Goal: Task Accomplishment & Management: Manage account settings

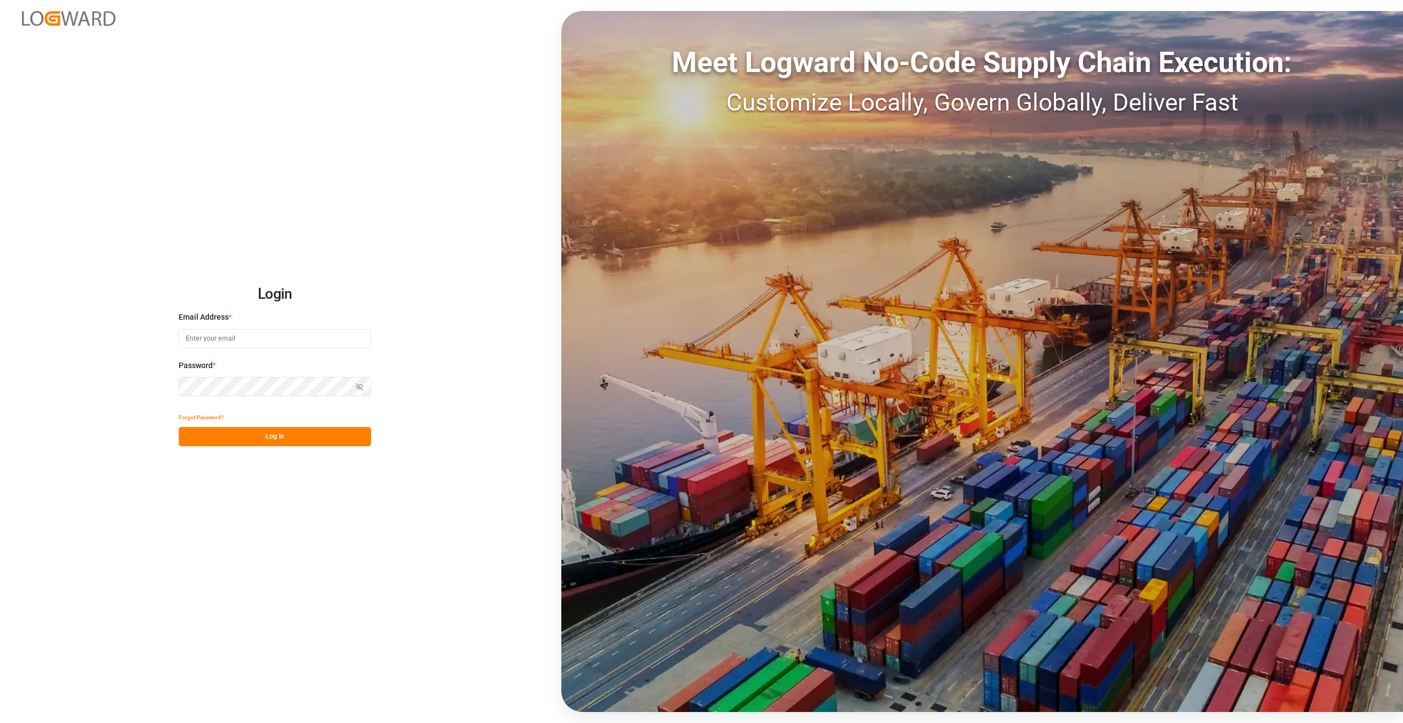
type input "[PERSON_NAME][EMAIL_ADDRESS][PERSON_NAME][DOMAIN_NAME]"
drag, startPoint x: 260, startPoint y: 435, endPoint x: 255, endPoint y: 437, distance: 5.7
click at [260, 435] on button "Log In" at bounding box center [275, 436] width 192 height 19
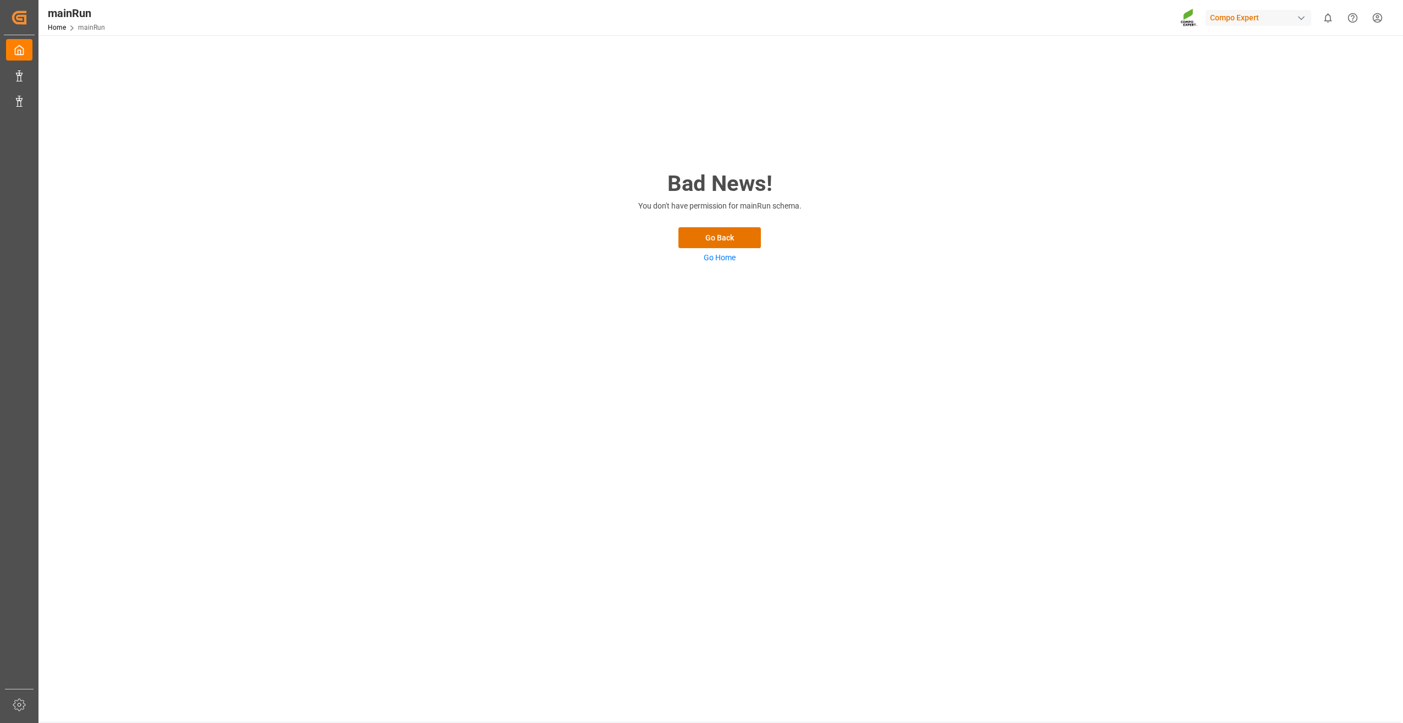
click at [720, 256] on link "Go Home" at bounding box center [720, 257] width 32 height 9
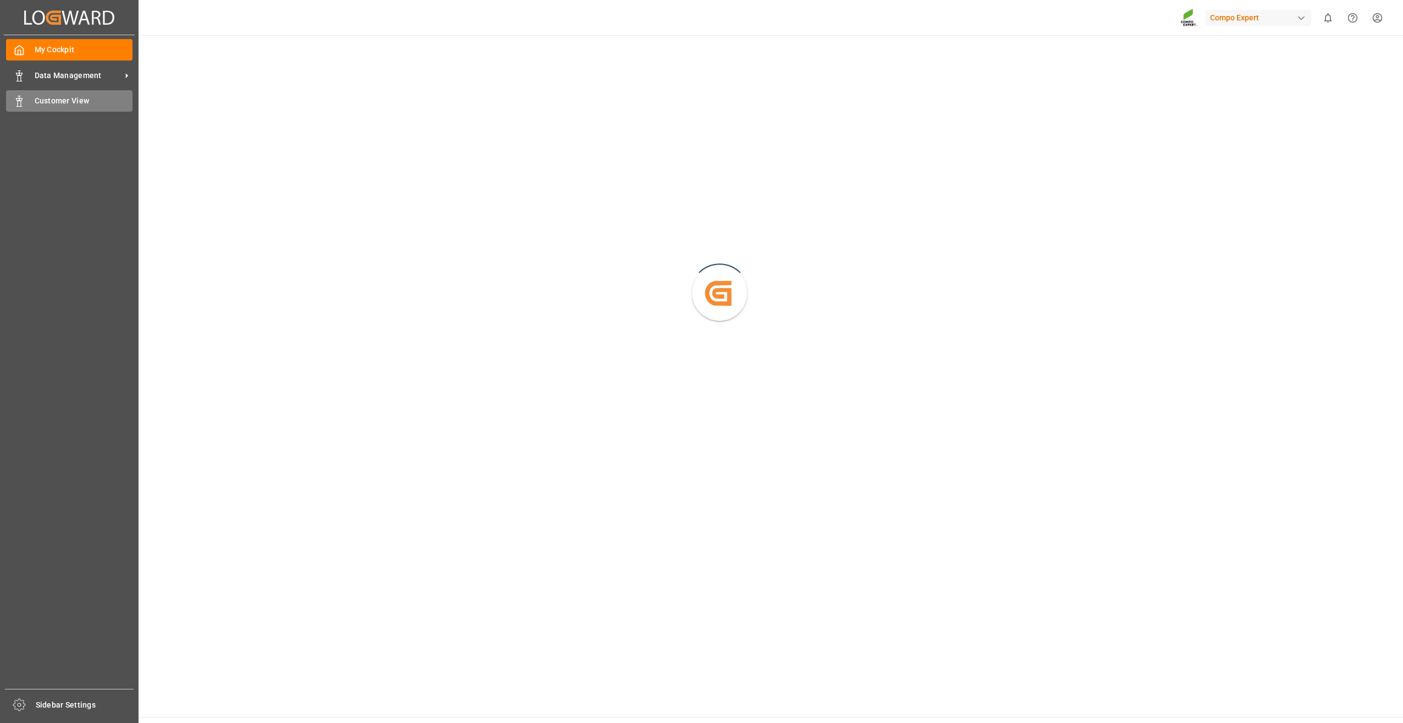
click at [24, 98] on icon at bounding box center [19, 101] width 11 height 11
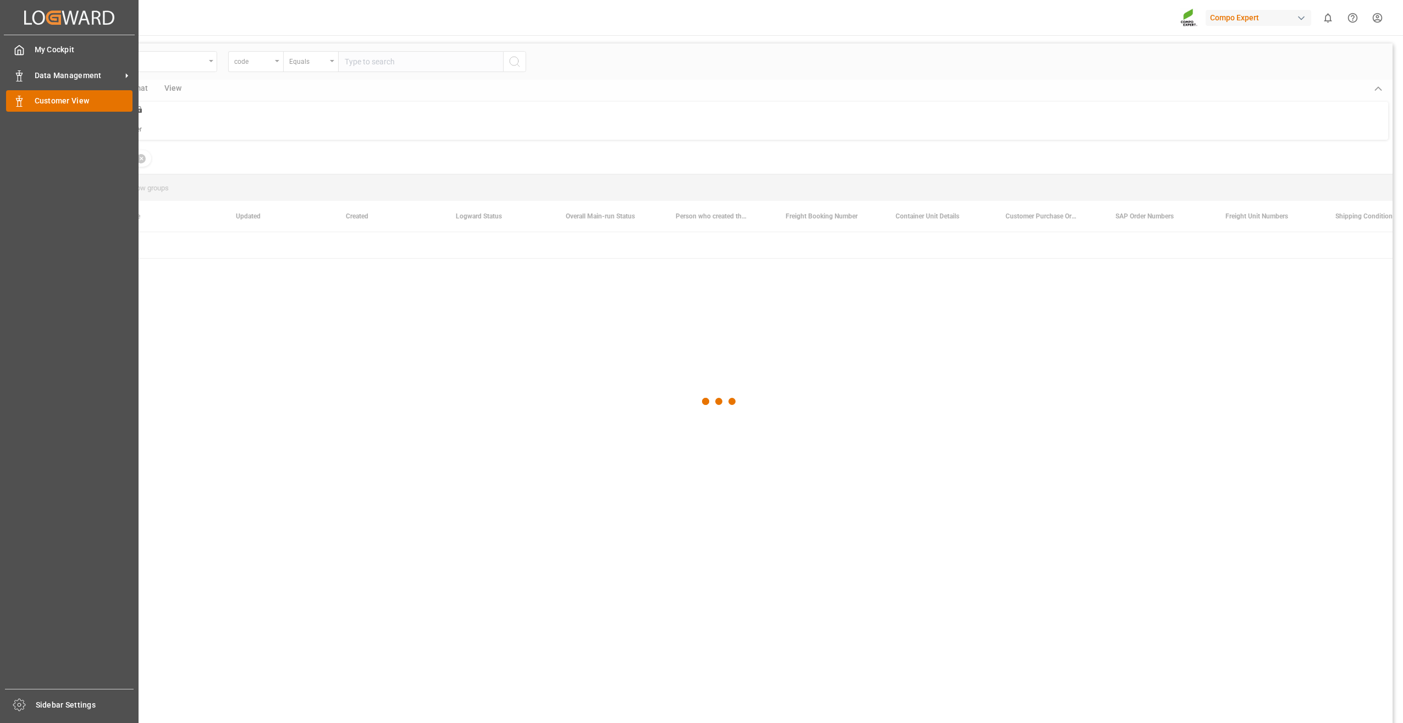
click at [41, 98] on span "Customer View" at bounding box center [84, 101] width 98 height 12
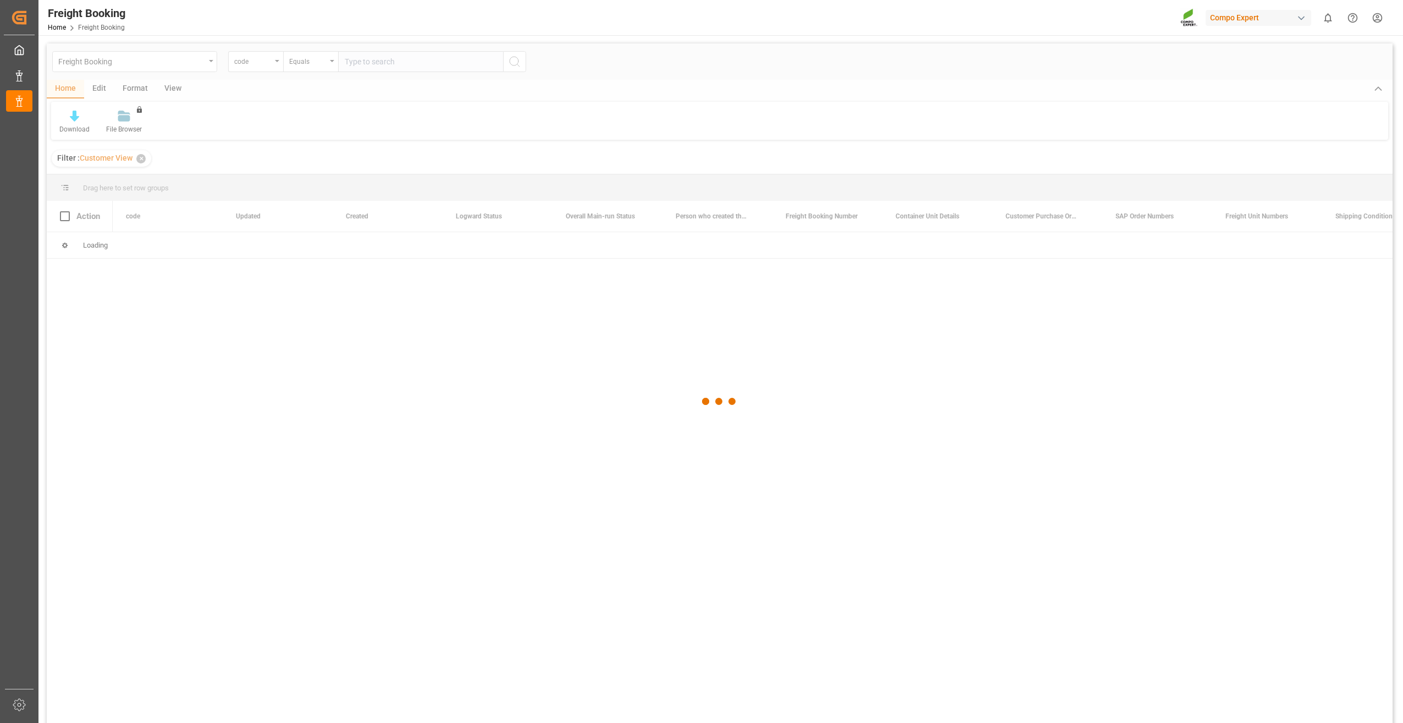
click at [547, 413] on div at bounding box center [720, 401] width 1346 height 716
